Goal: Use online tool/utility: Utilize a website feature to perform a specific function

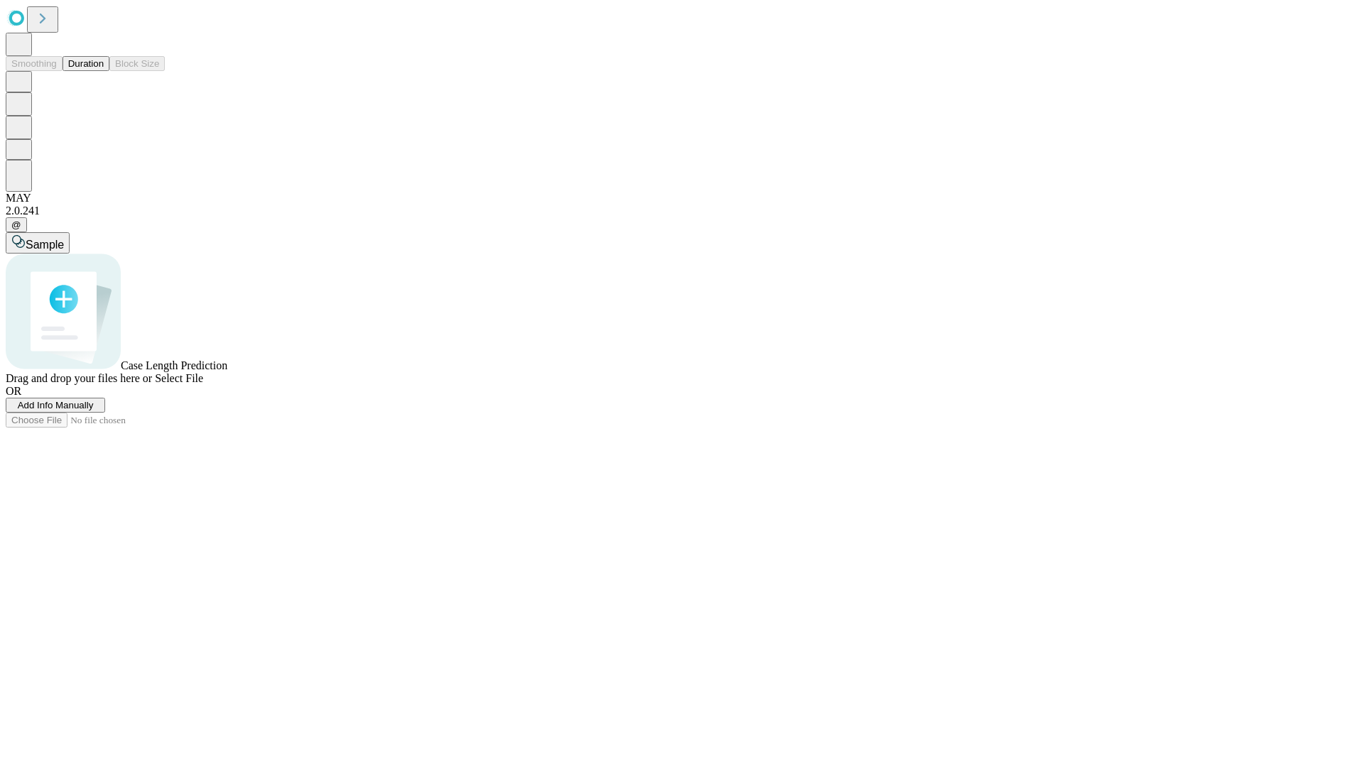
click at [94, 410] on span "Add Info Manually" at bounding box center [56, 405] width 76 height 11
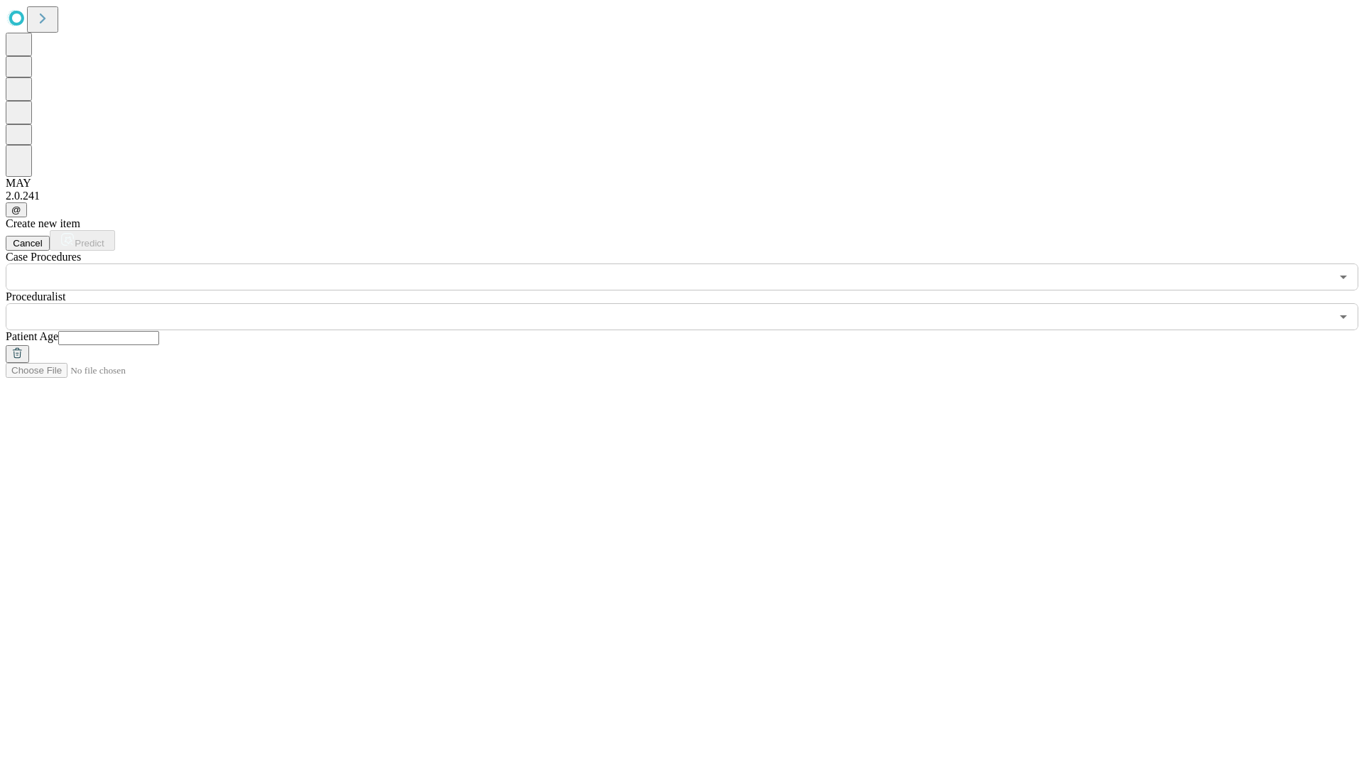
click at [159, 331] on input "text" at bounding box center [108, 338] width 101 height 14
type input "**"
click at [692, 303] on input "text" at bounding box center [668, 316] width 1324 height 27
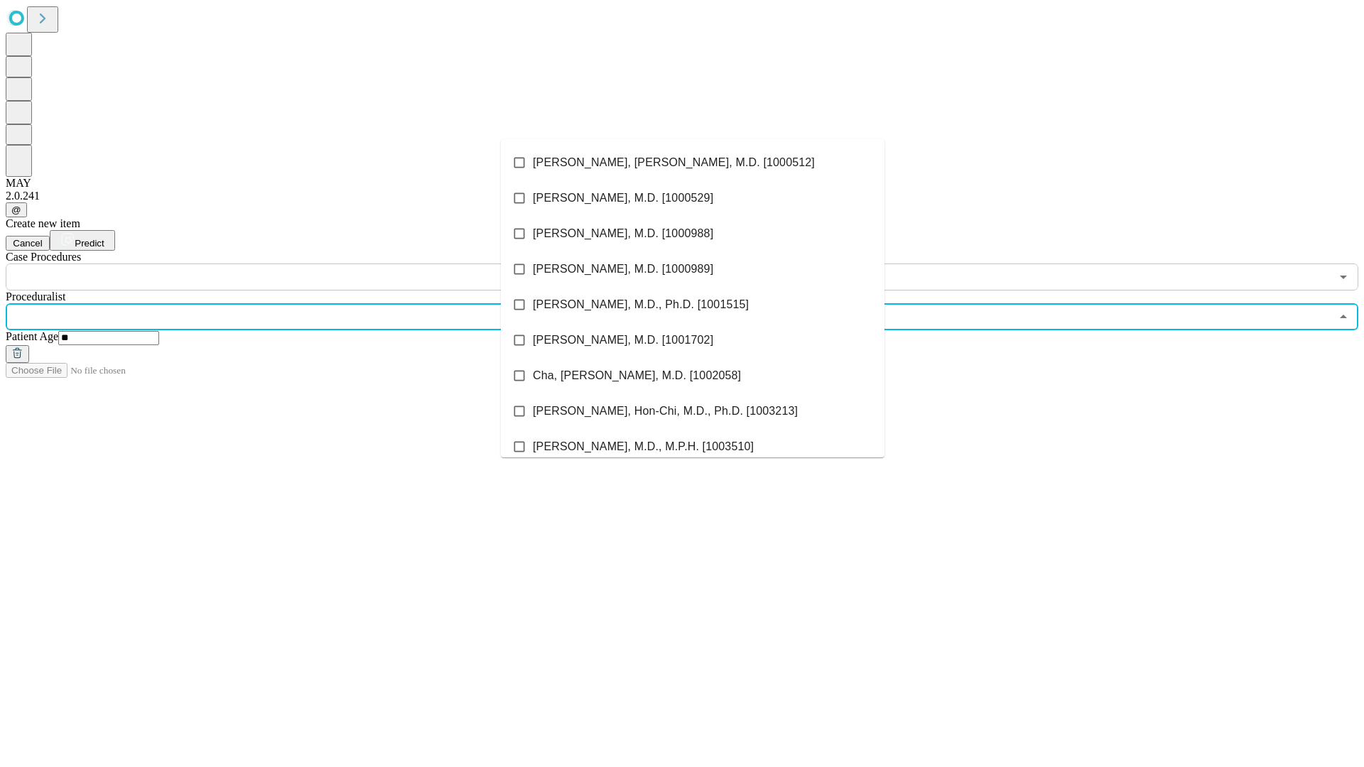
click at [692, 163] on li "[PERSON_NAME], [PERSON_NAME], M.D. [1000512]" at bounding box center [692, 163] width 383 height 36
click at [298, 263] on input "text" at bounding box center [668, 276] width 1324 height 27
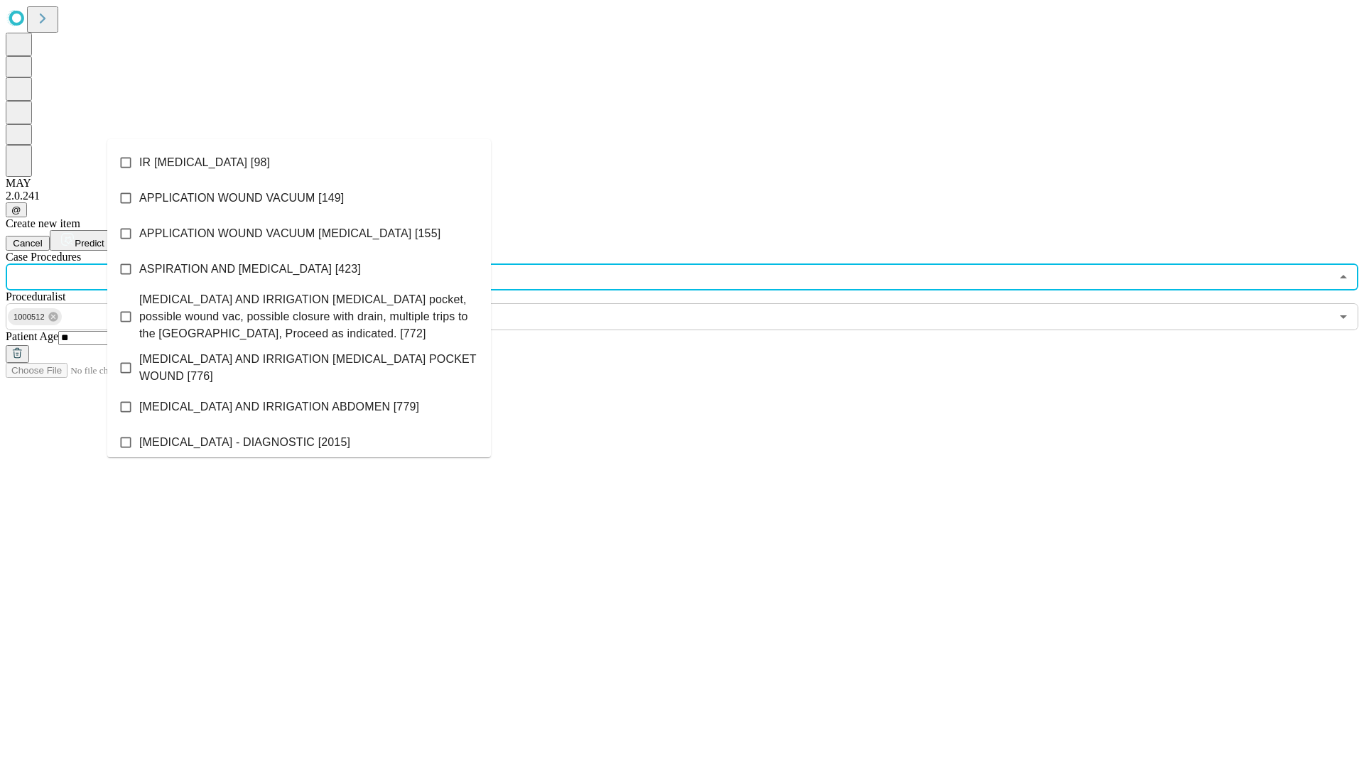
click at [299, 163] on li "IR [MEDICAL_DATA] [98]" at bounding box center [298, 163] width 383 height 36
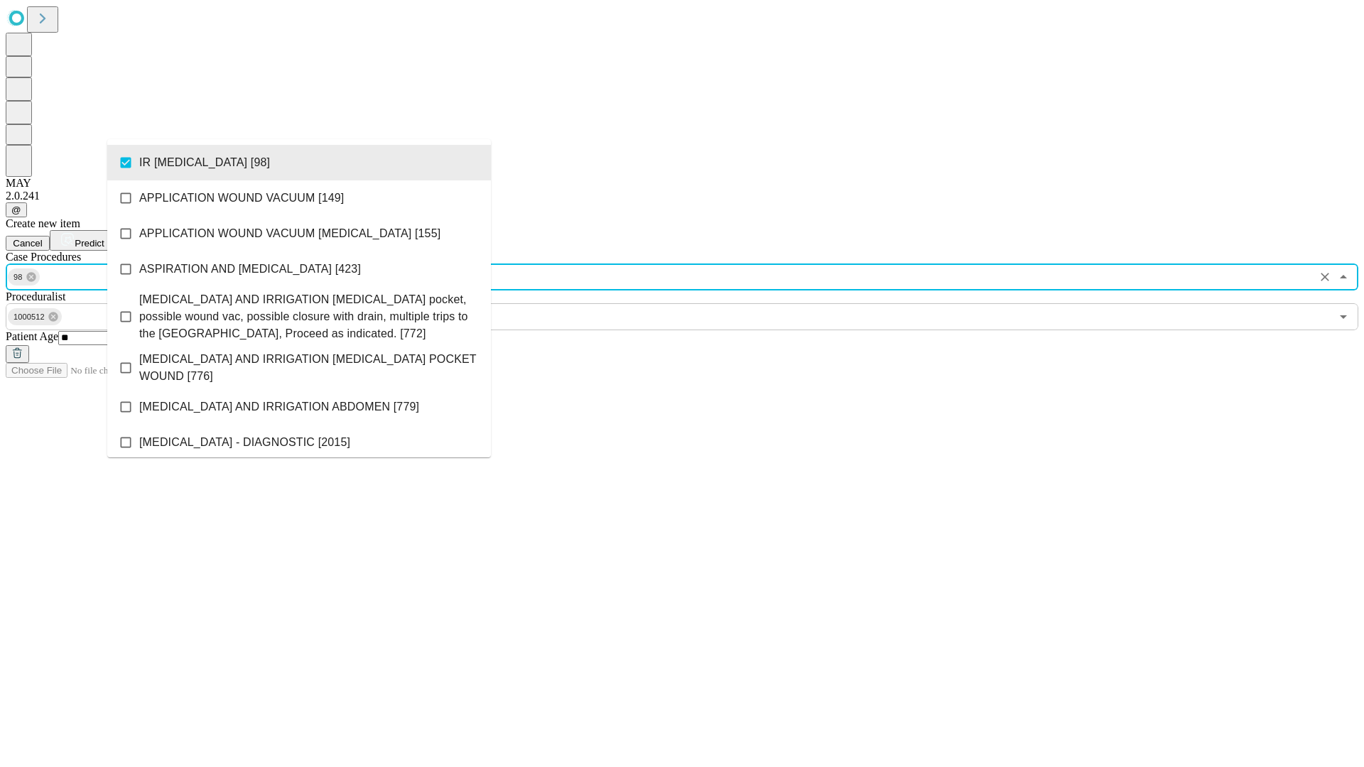
click at [104, 238] on span "Predict" at bounding box center [89, 243] width 29 height 11
